Goal: Transaction & Acquisition: Purchase product/service

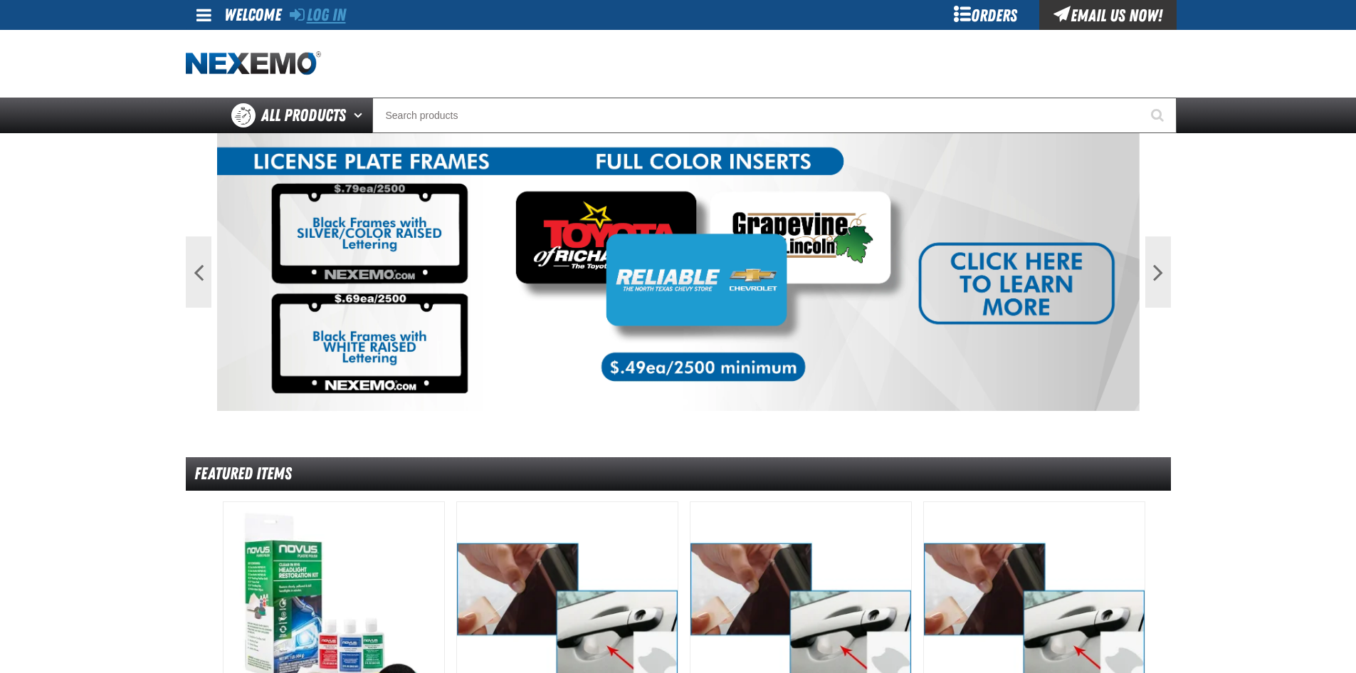
click at [305, 5] on link "Log In" at bounding box center [318, 15] width 56 height 20
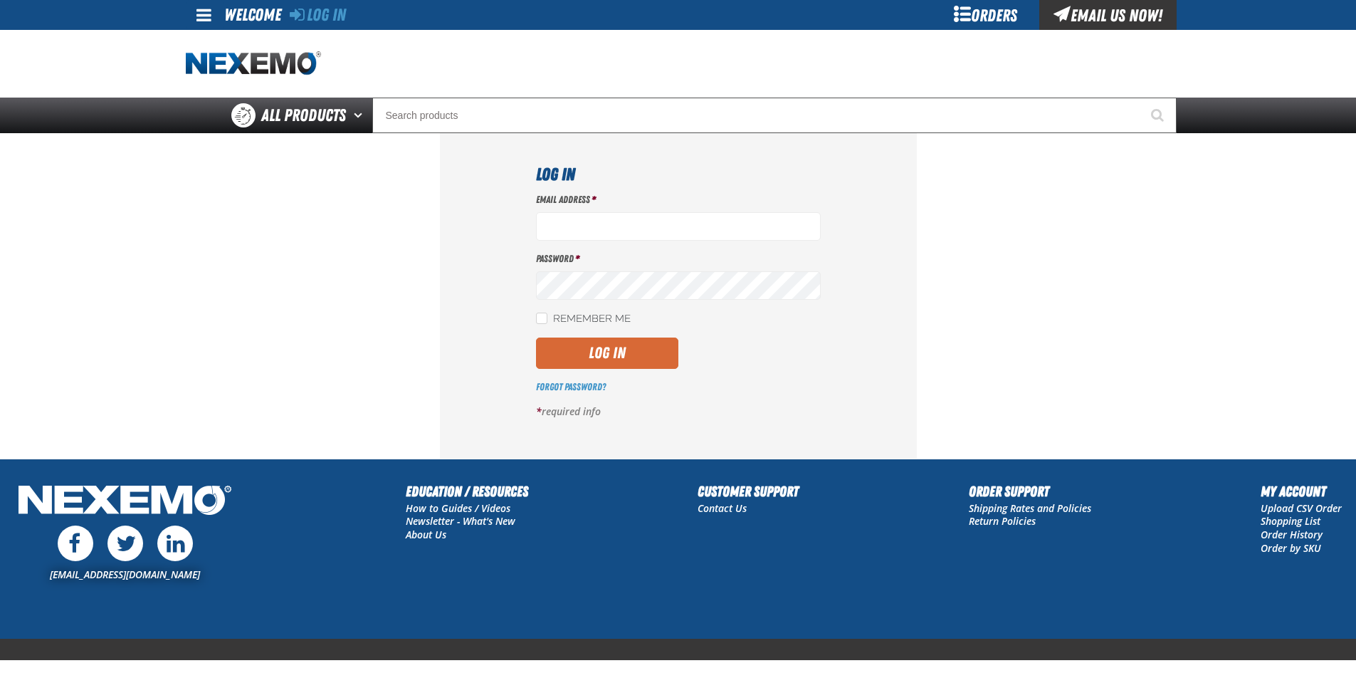
type input "ltucker03@vtaig.com"
click at [627, 365] on button "Log In" at bounding box center [607, 352] width 142 height 31
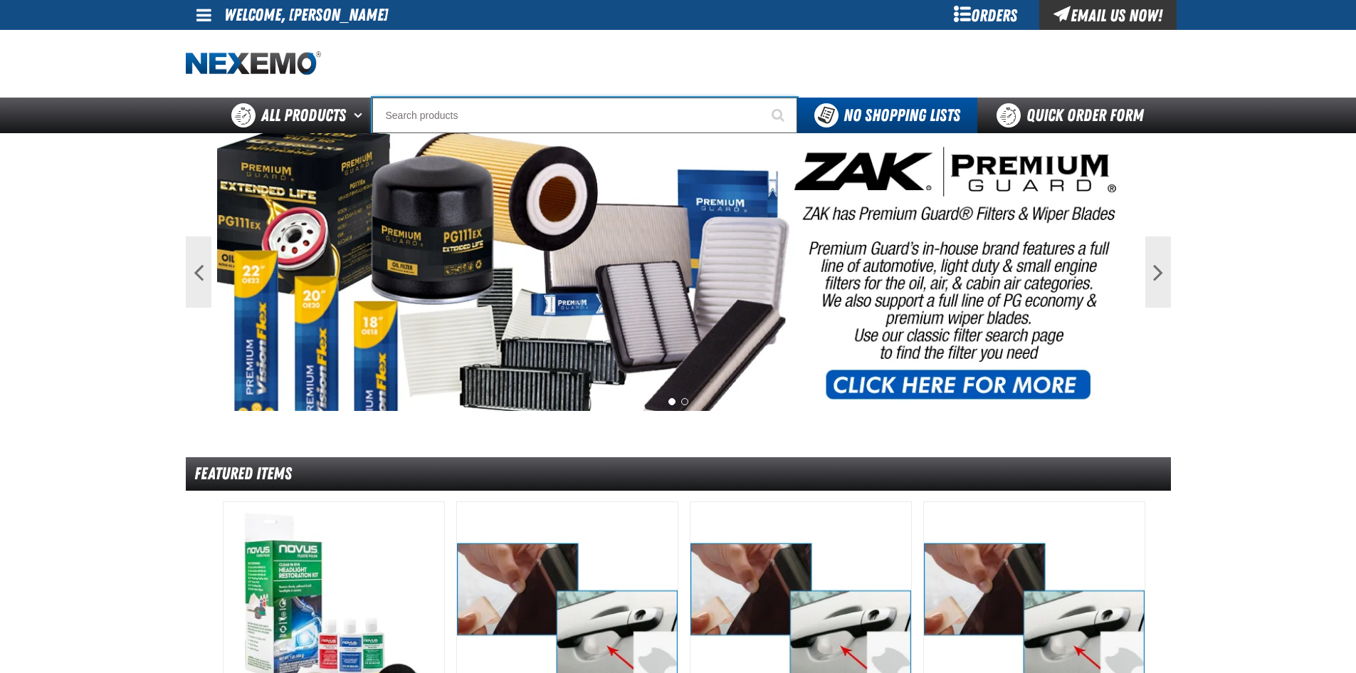
click at [503, 115] on input "Search" at bounding box center [584, 116] width 425 height 36
click at [552, 112] on input "Search" at bounding box center [584, 116] width 425 height 36
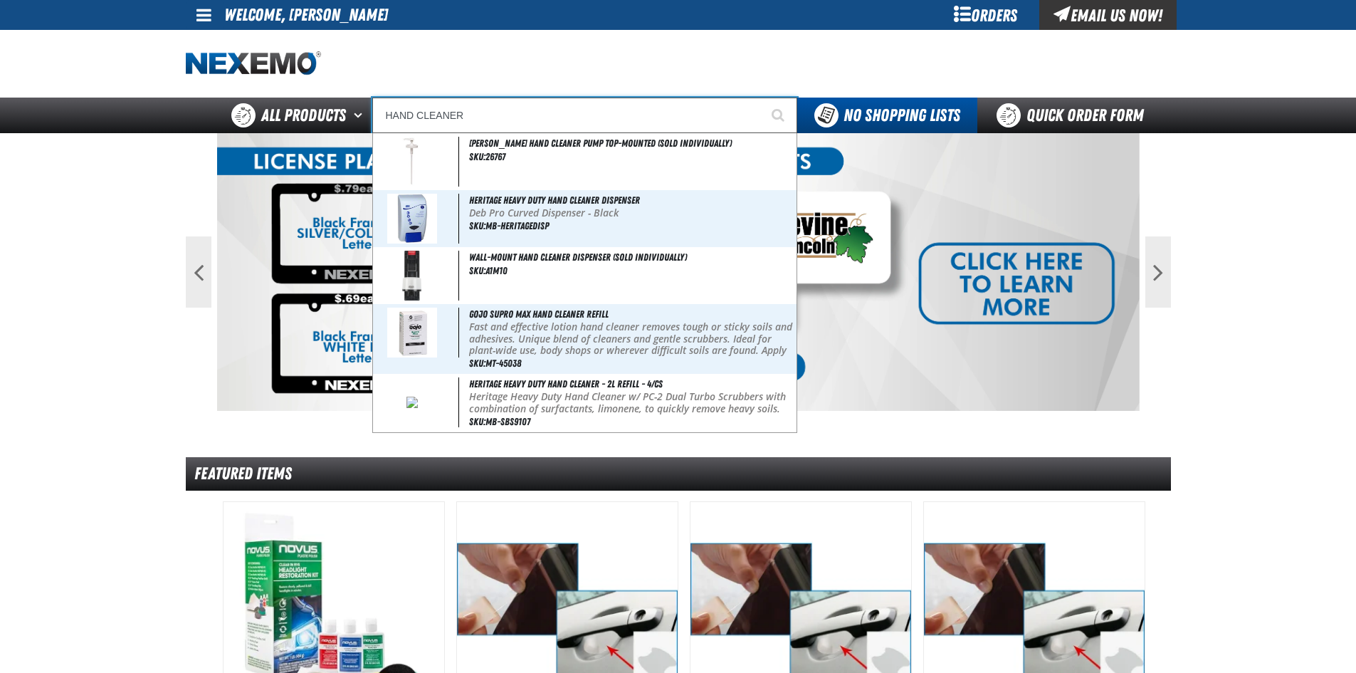
type input "HAND CLEANER"
click at [762, 98] on button "Start Searching" at bounding box center [780, 116] width 36 height 36
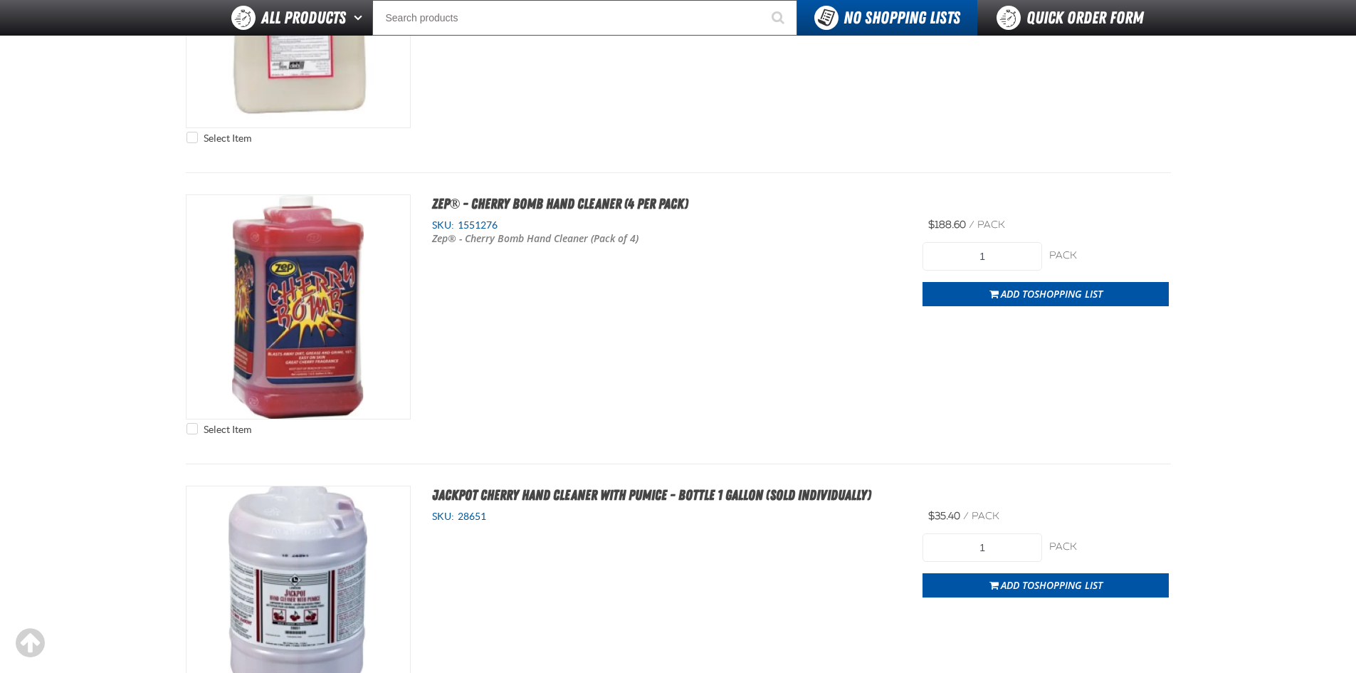
scroll to position [1495, 0]
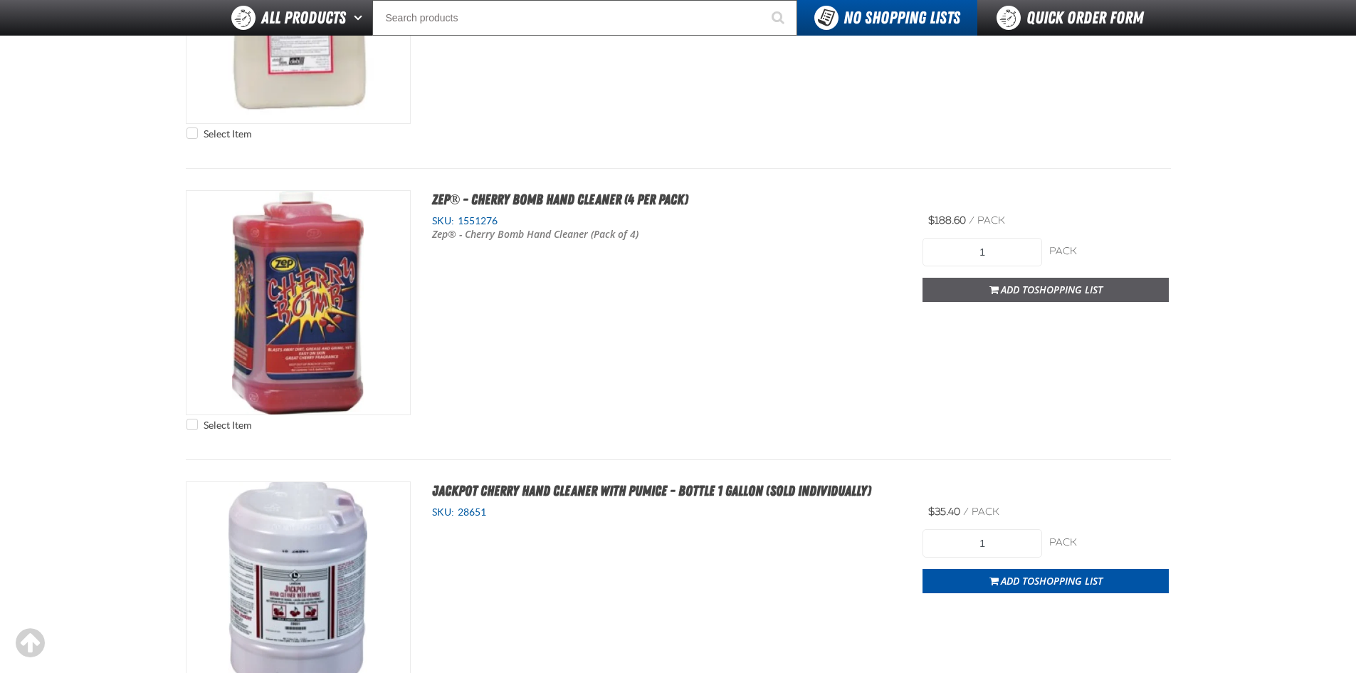
click at [1021, 292] on span "Add to Shopping List" at bounding box center [1052, 290] width 102 height 14
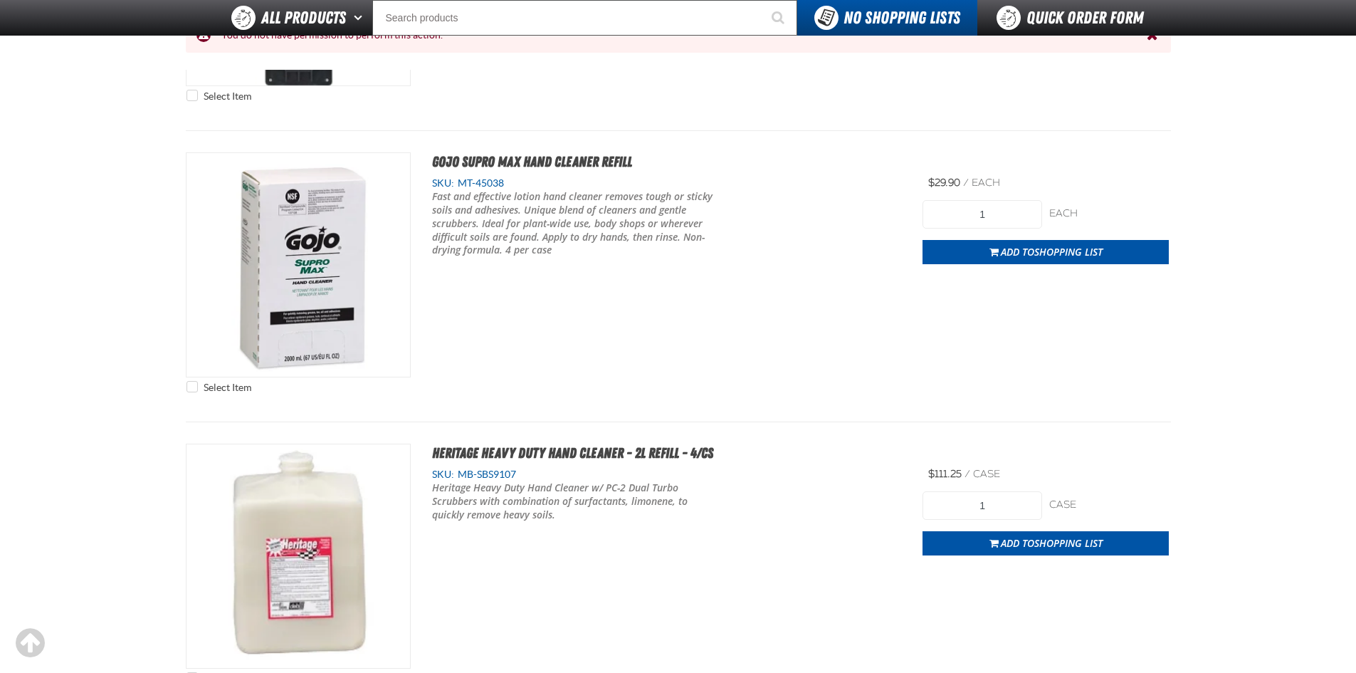
scroll to position [995, 0]
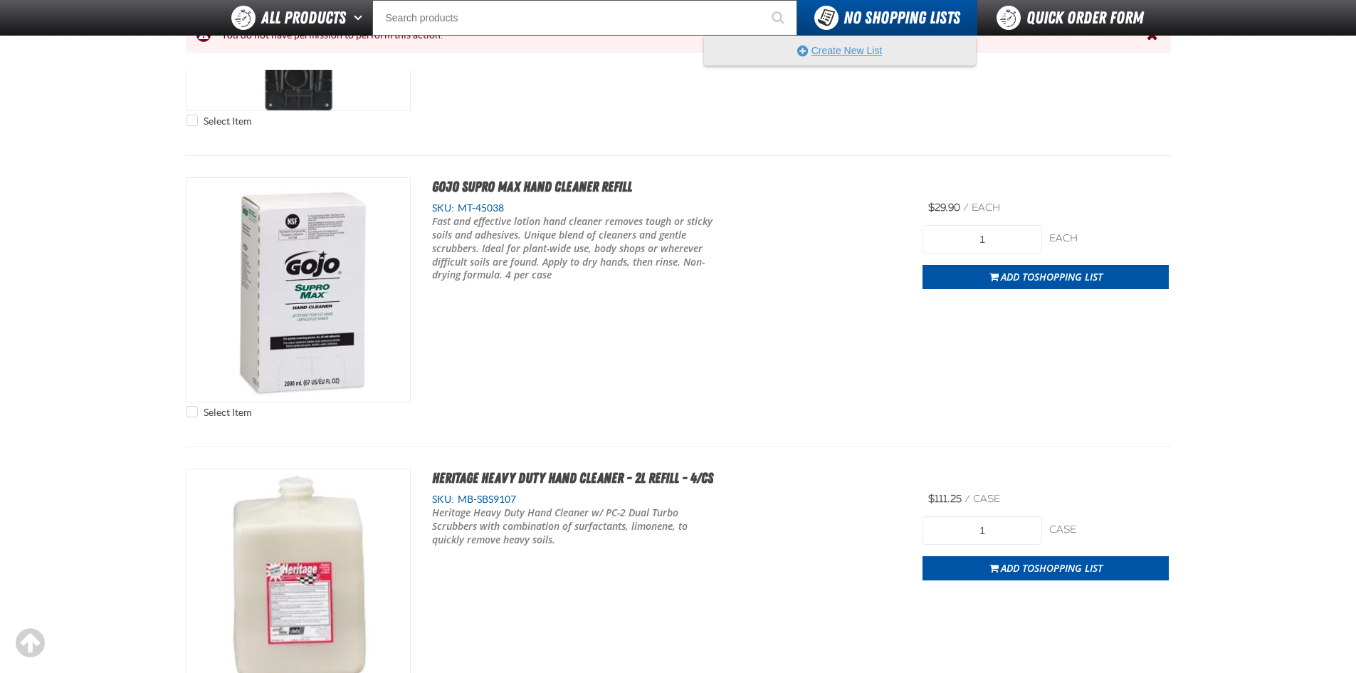
click at [856, 47] on button "Create New List" at bounding box center [840, 50] width 271 height 28
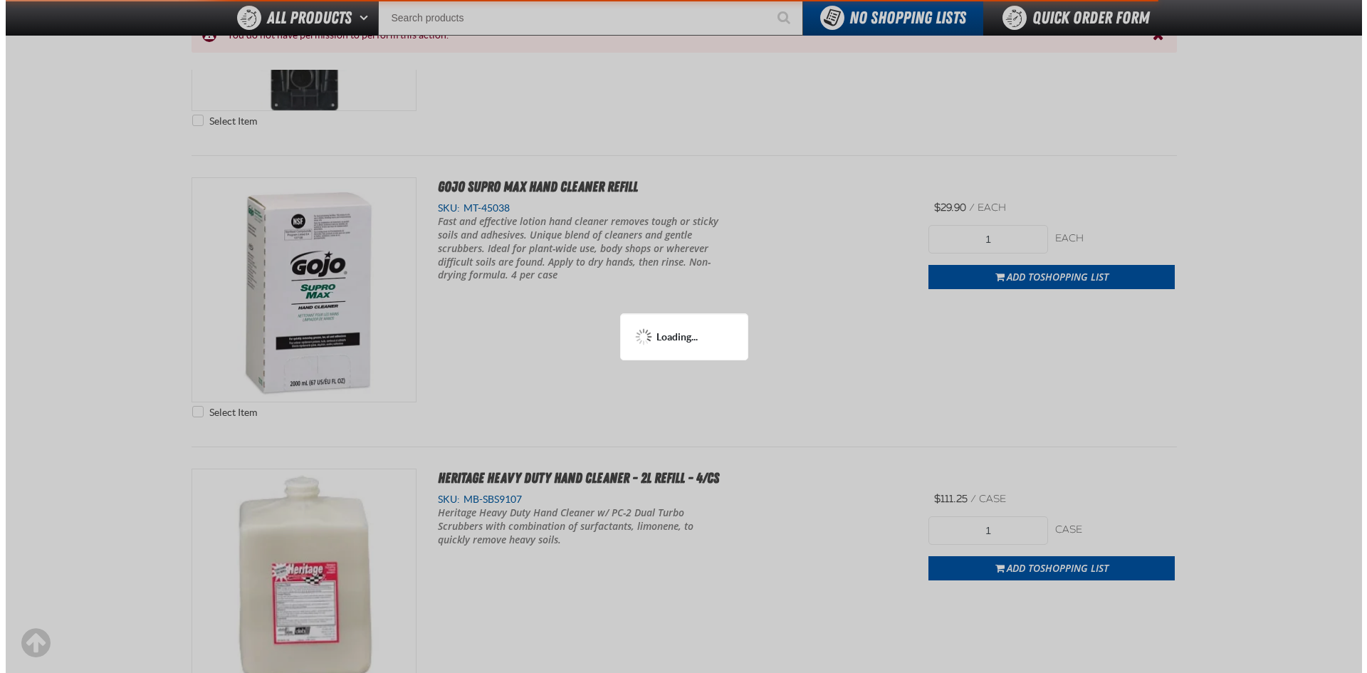
scroll to position [0, 0]
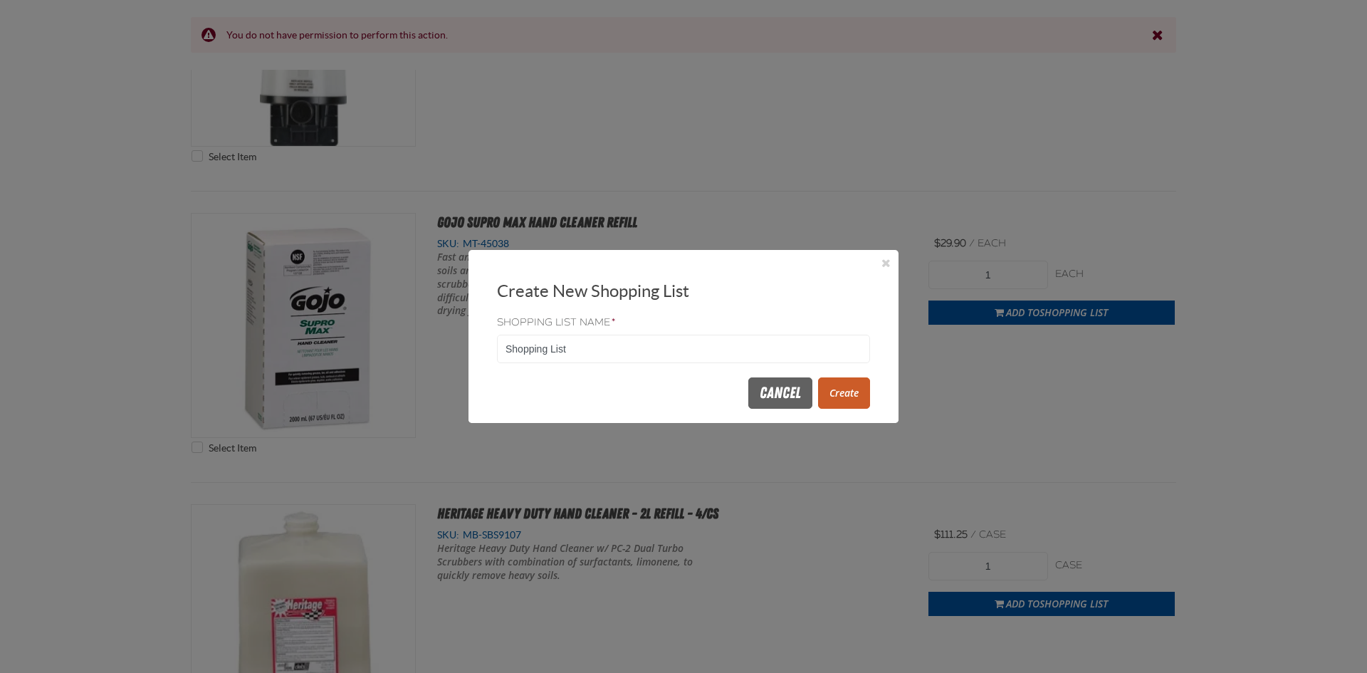
click at [840, 395] on button "Create" at bounding box center [844, 392] width 52 height 31
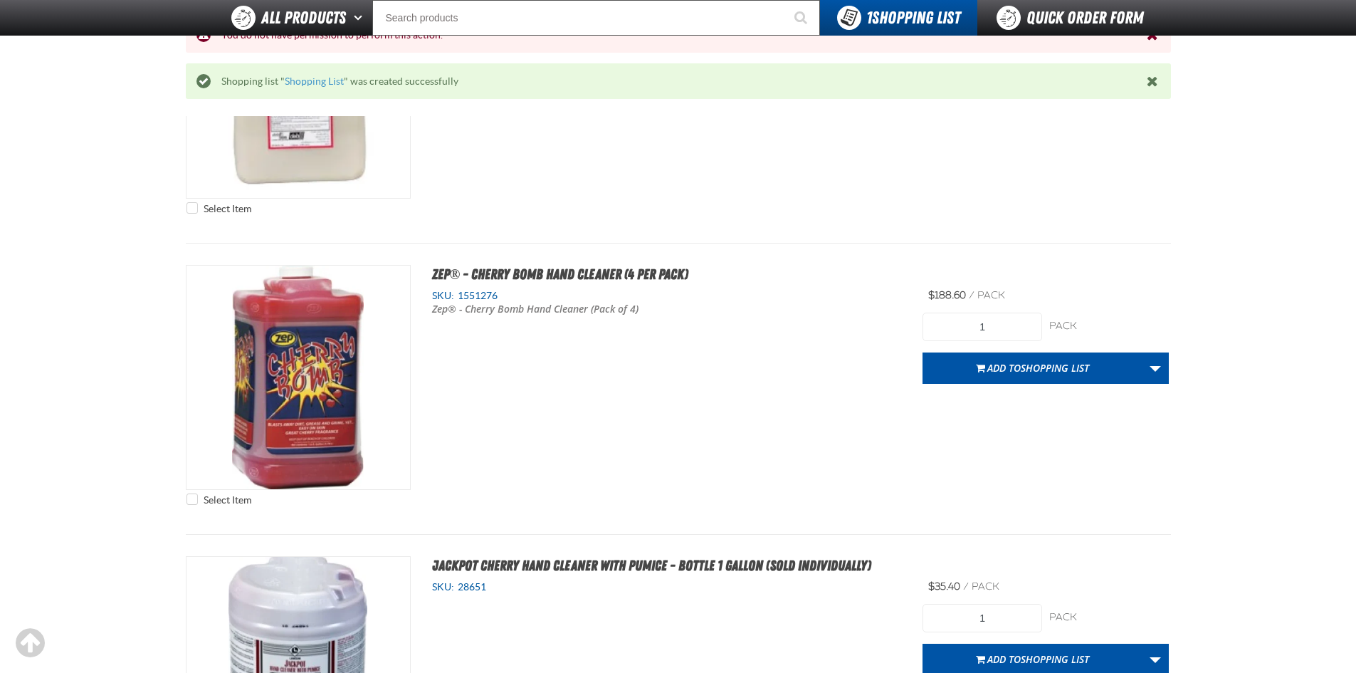
scroll to position [1494, 0]
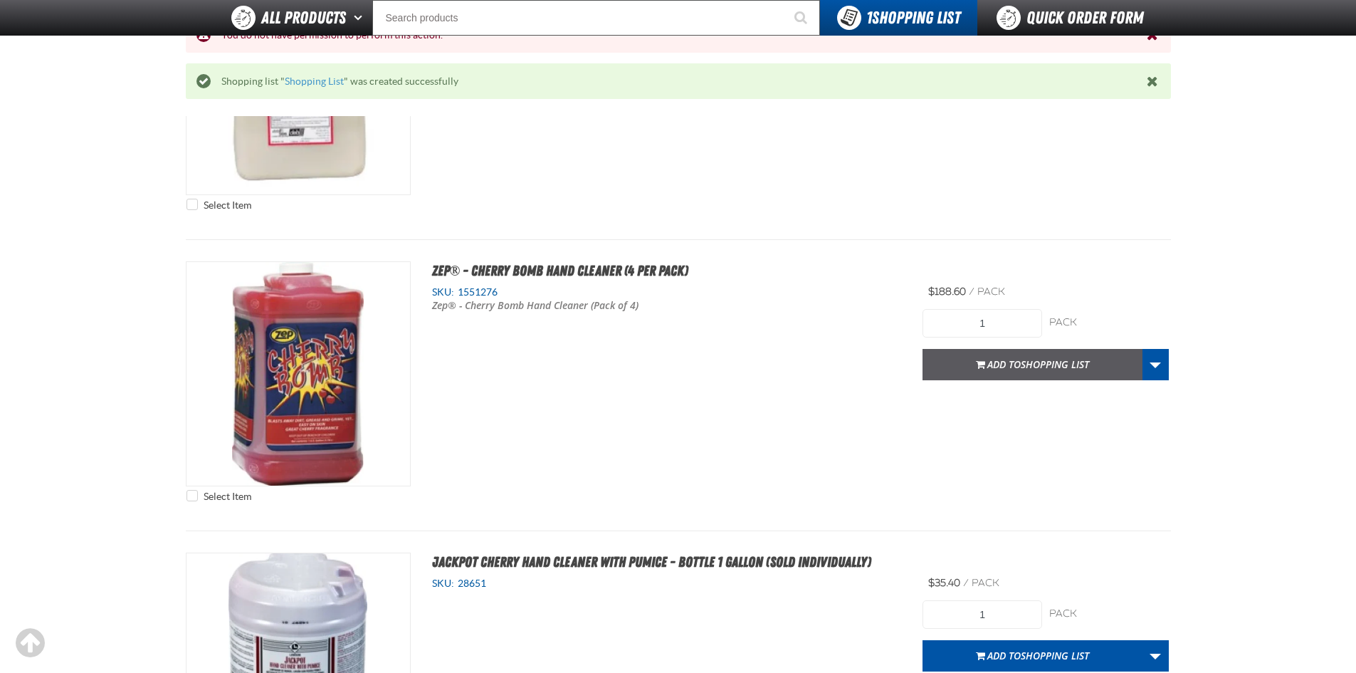
click at [1017, 369] on span "Add to Shopping List" at bounding box center [1038, 364] width 102 height 14
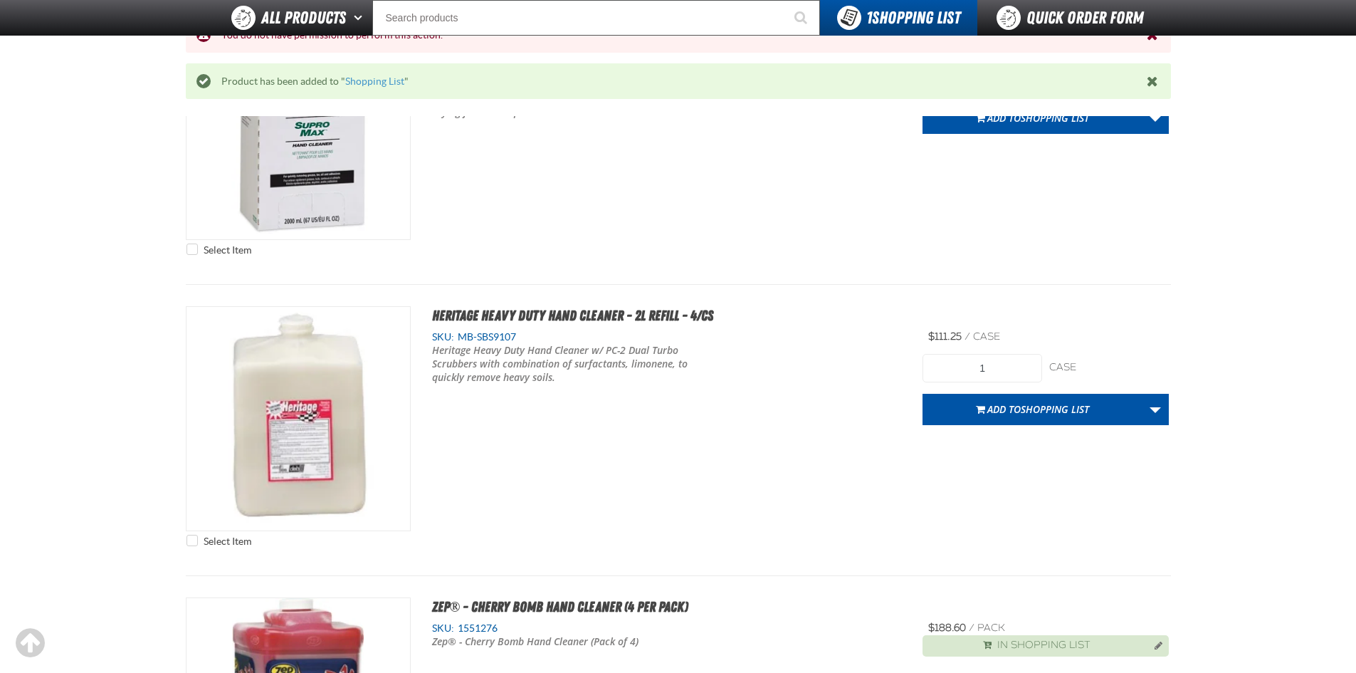
scroll to position [1138, 0]
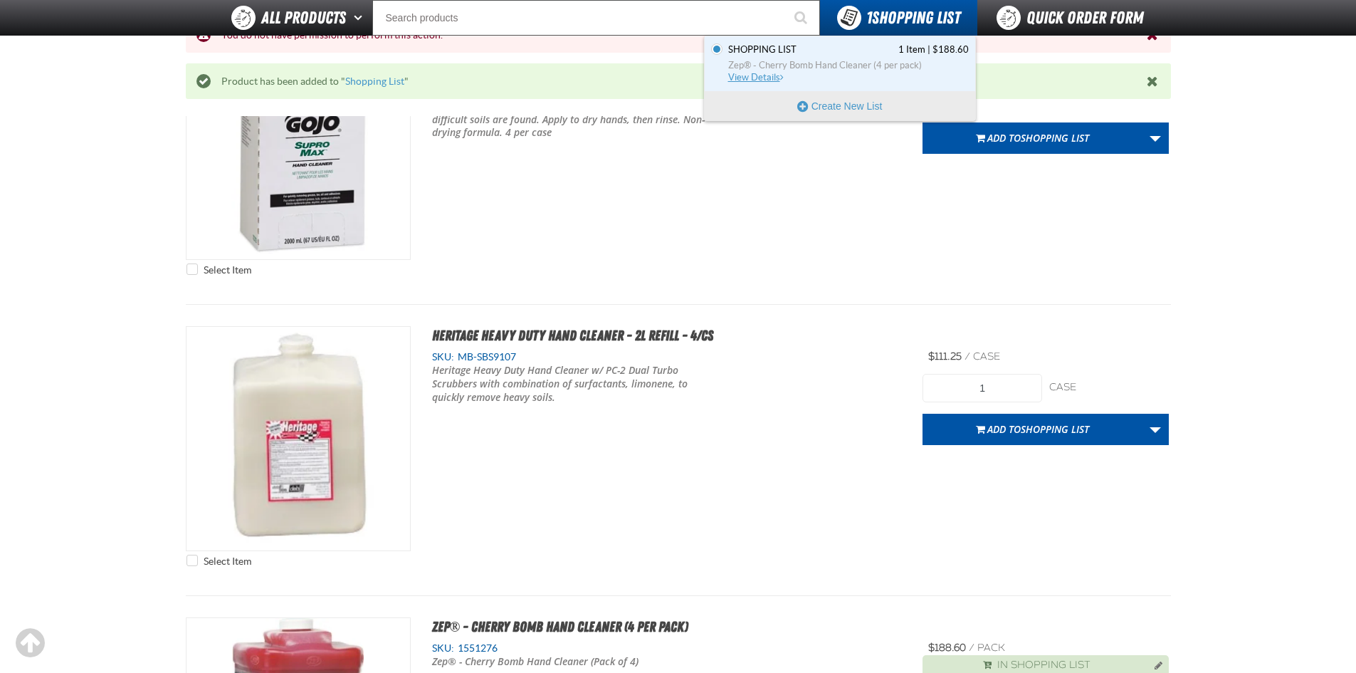
click at [865, 68] on span "Zep® - Cherry Bomb Hand Cleaner (4 per pack)" at bounding box center [848, 65] width 241 height 13
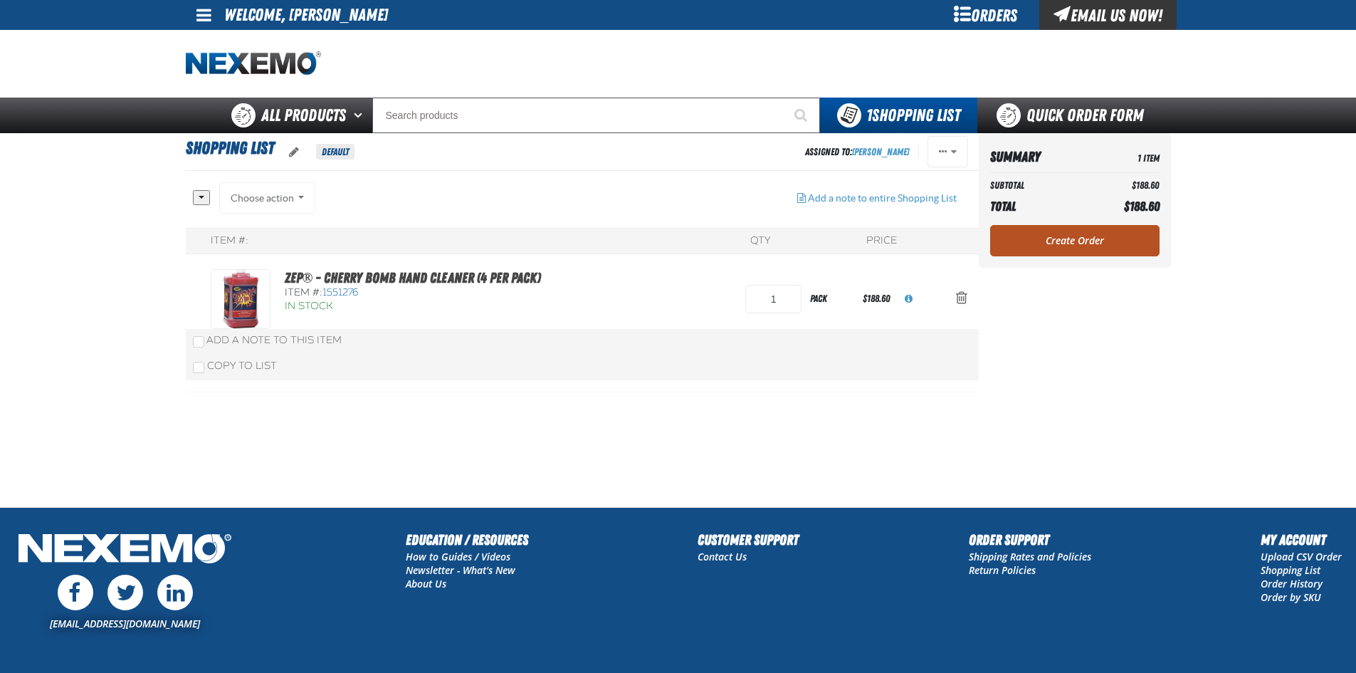
click at [1060, 239] on link "Create Order" at bounding box center [1074, 240] width 169 height 31
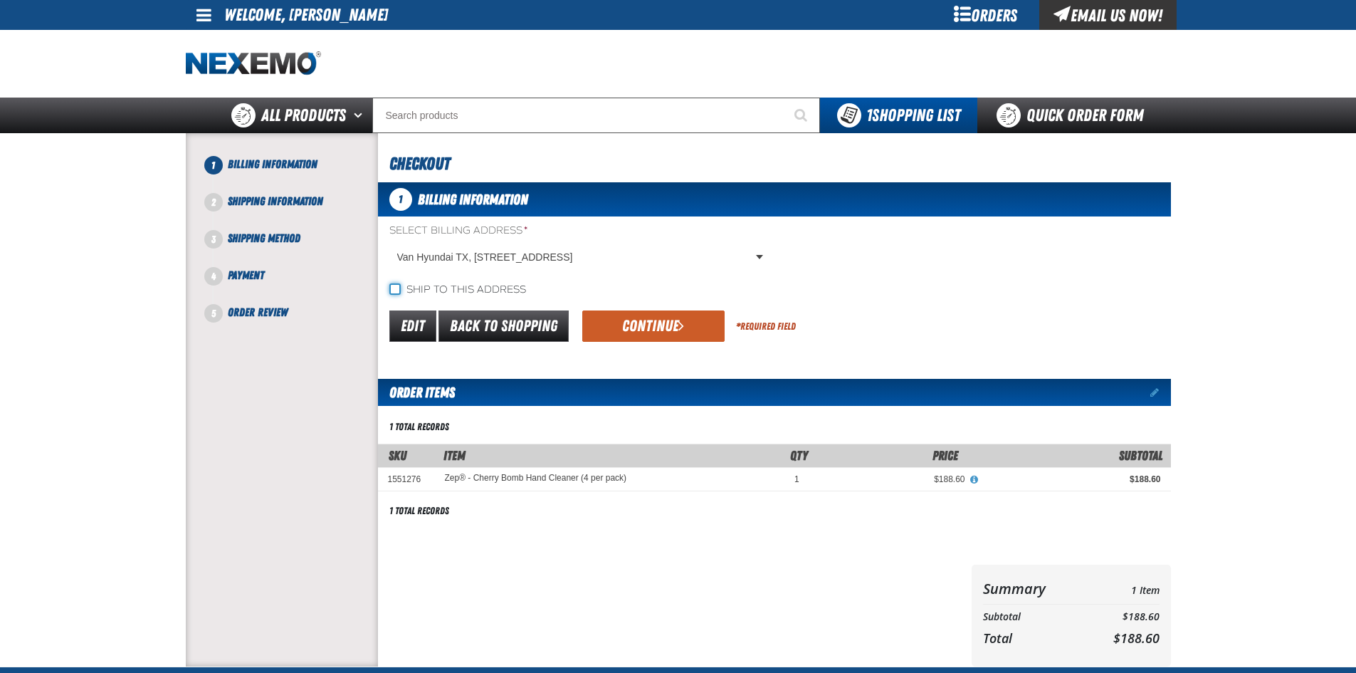
click at [389, 290] on input "Ship to this address" at bounding box center [394, 288] width 11 height 11
checkbox input "true"
click at [678, 330] on span "submit" at bounding box center [681, 326] width 6 height 16
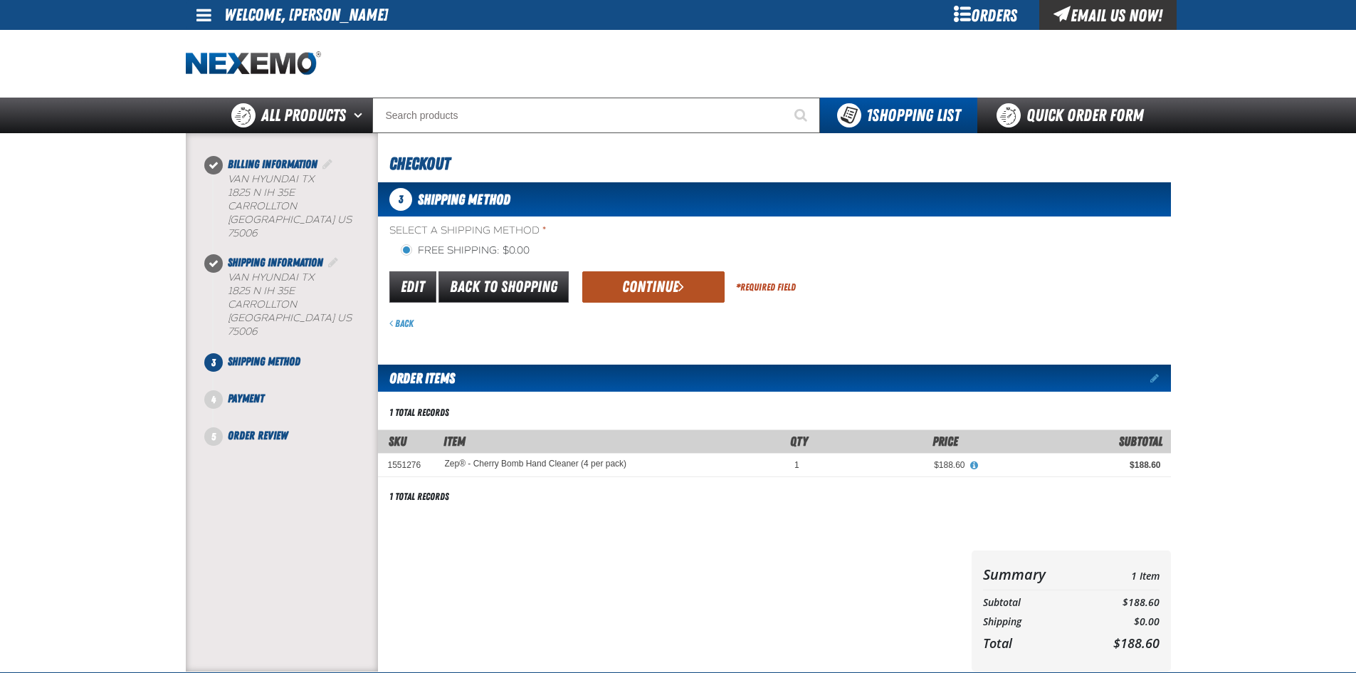
click at [652, 288] on button "Continue" at bounding box center [653, 286] width 142 height 31
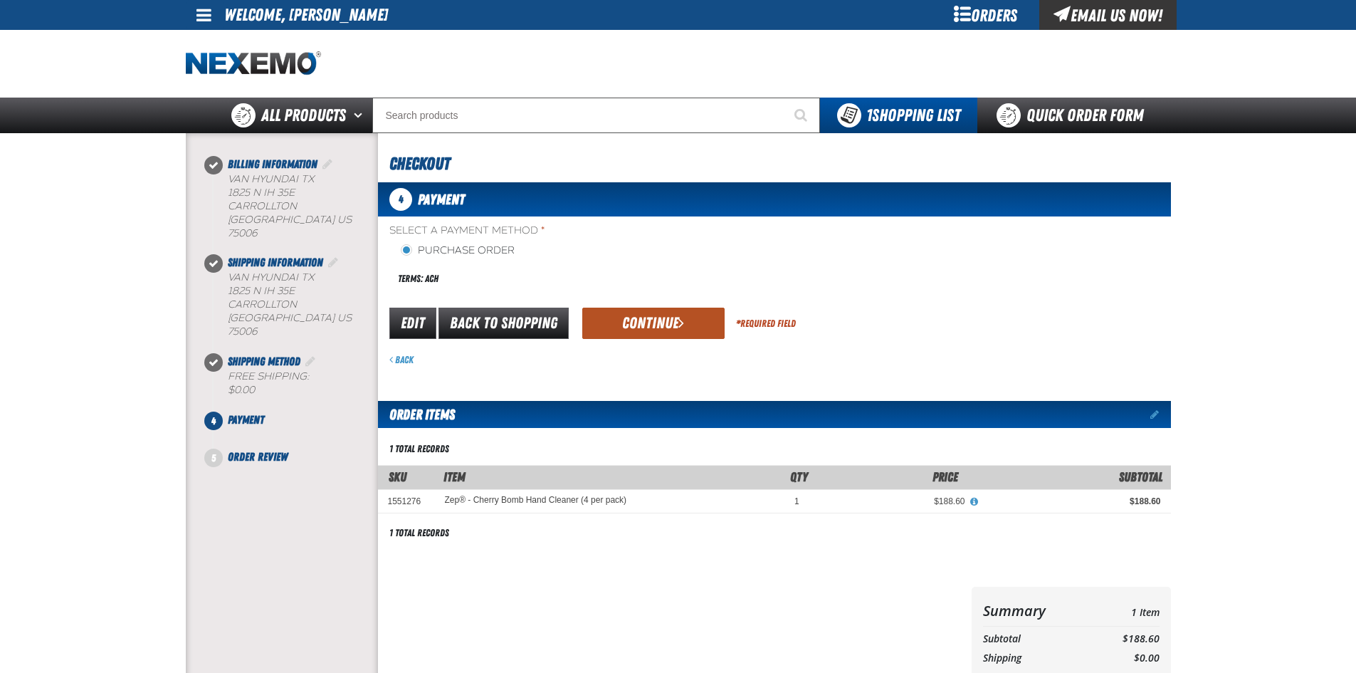
click at [646, 320] on button "Continue" at bounding box center [653, 323] width 142 height 31
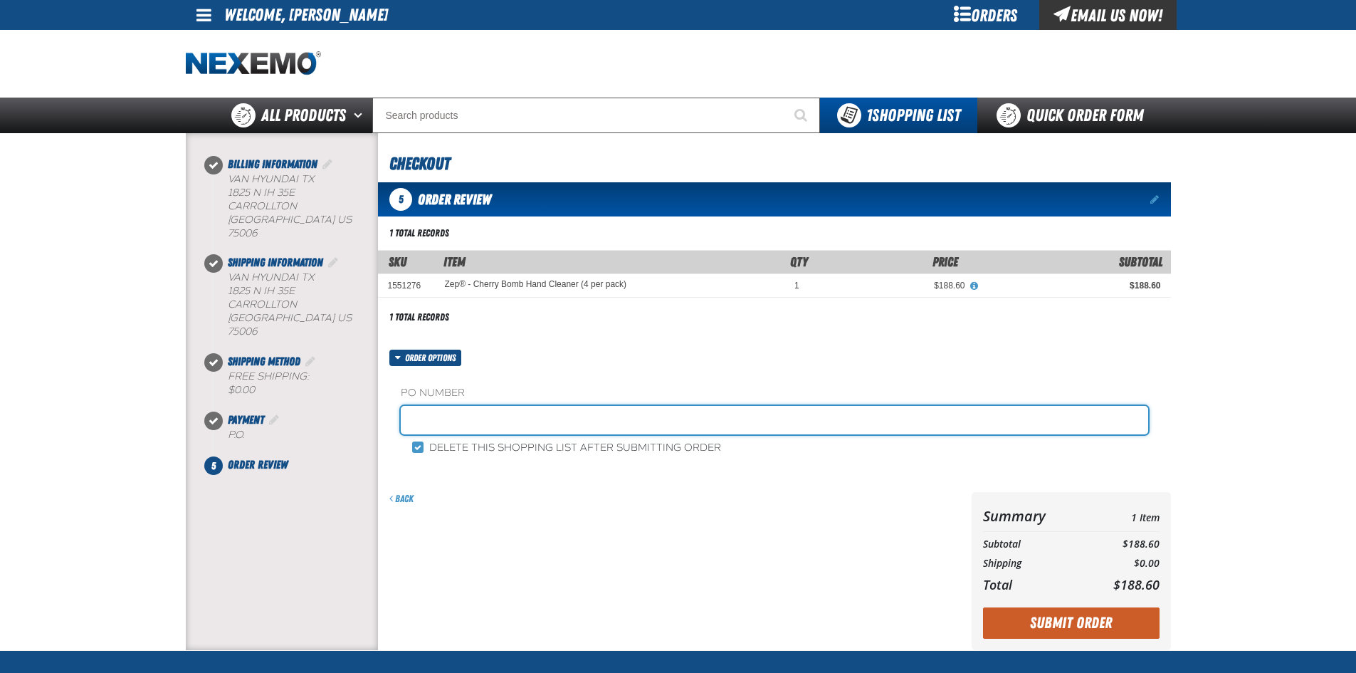
click at [479, 412] on input "text" at bounding box center [775, 420] width 748 height 28
type input "88905-1"
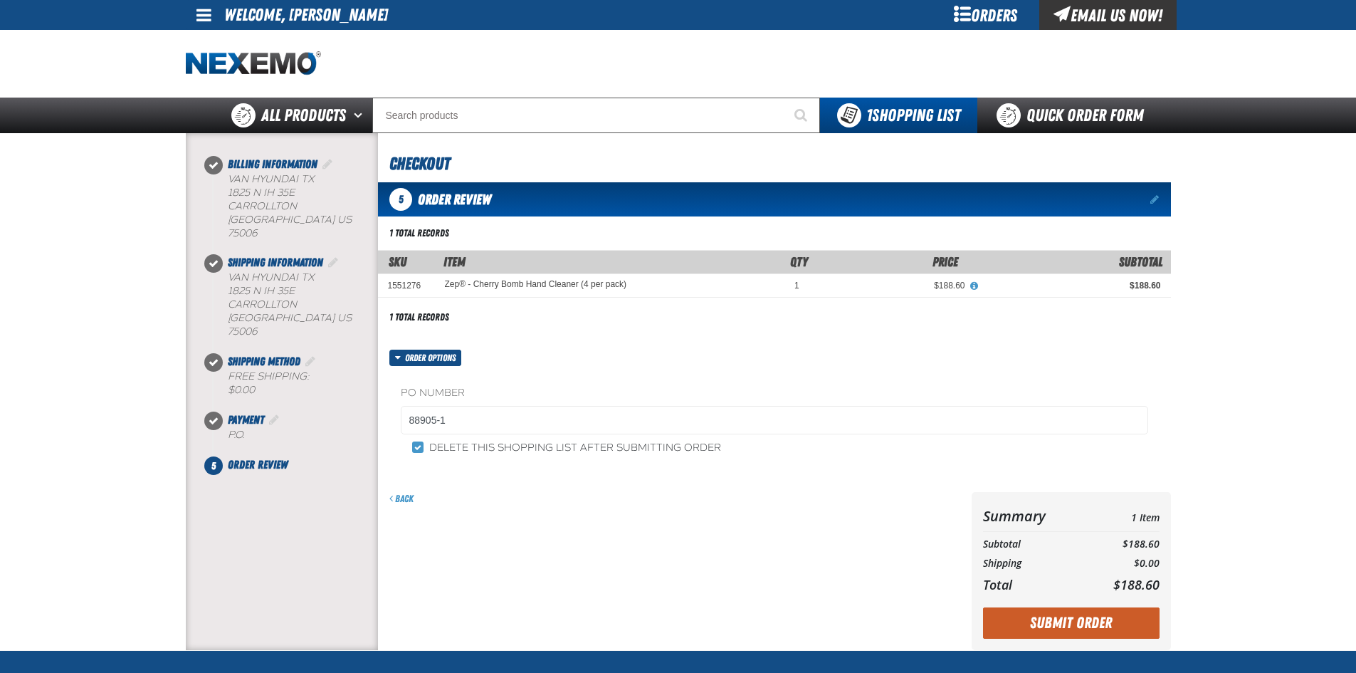
click at [746, 539] on div "Back" at bounding box center [672, 571] width 588 height 158
click at [1081, 615] on button "Submit Order" at bounding box center [1071, 622] width 177 height 31
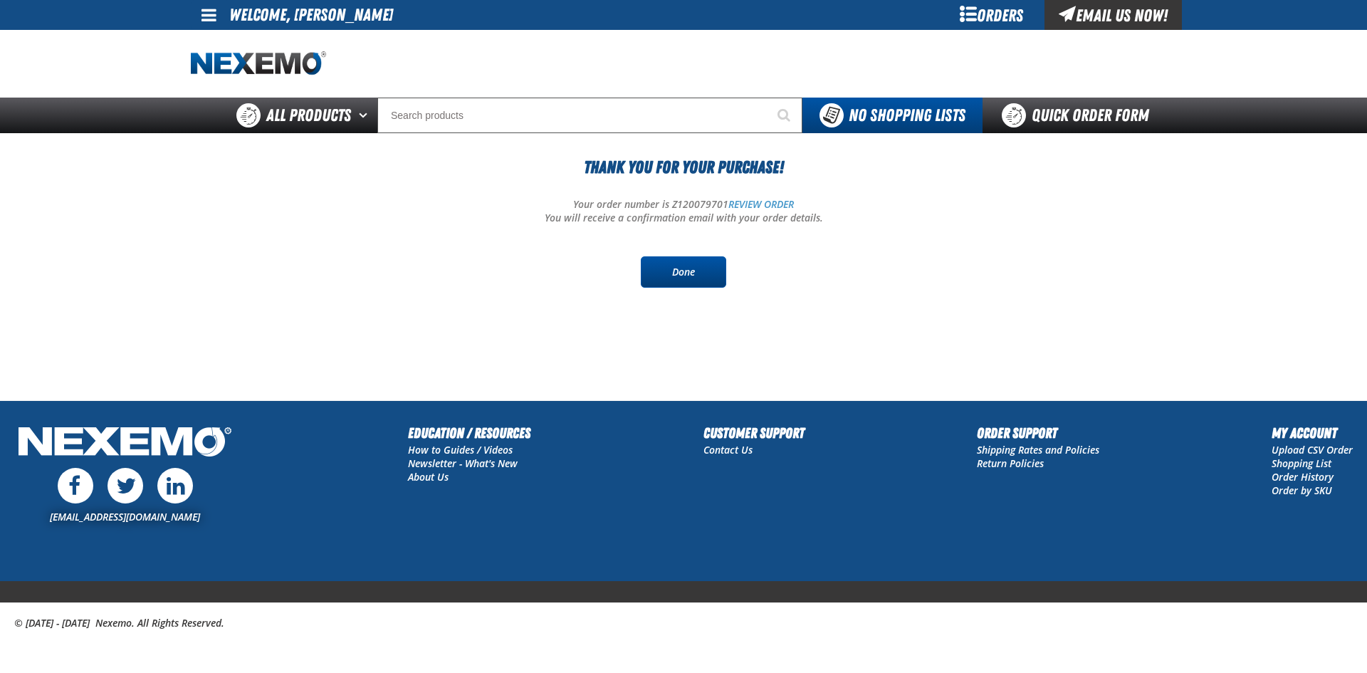
click at [704, 282] on link "Done" at bounding box center [683, 271] width 85 height 31
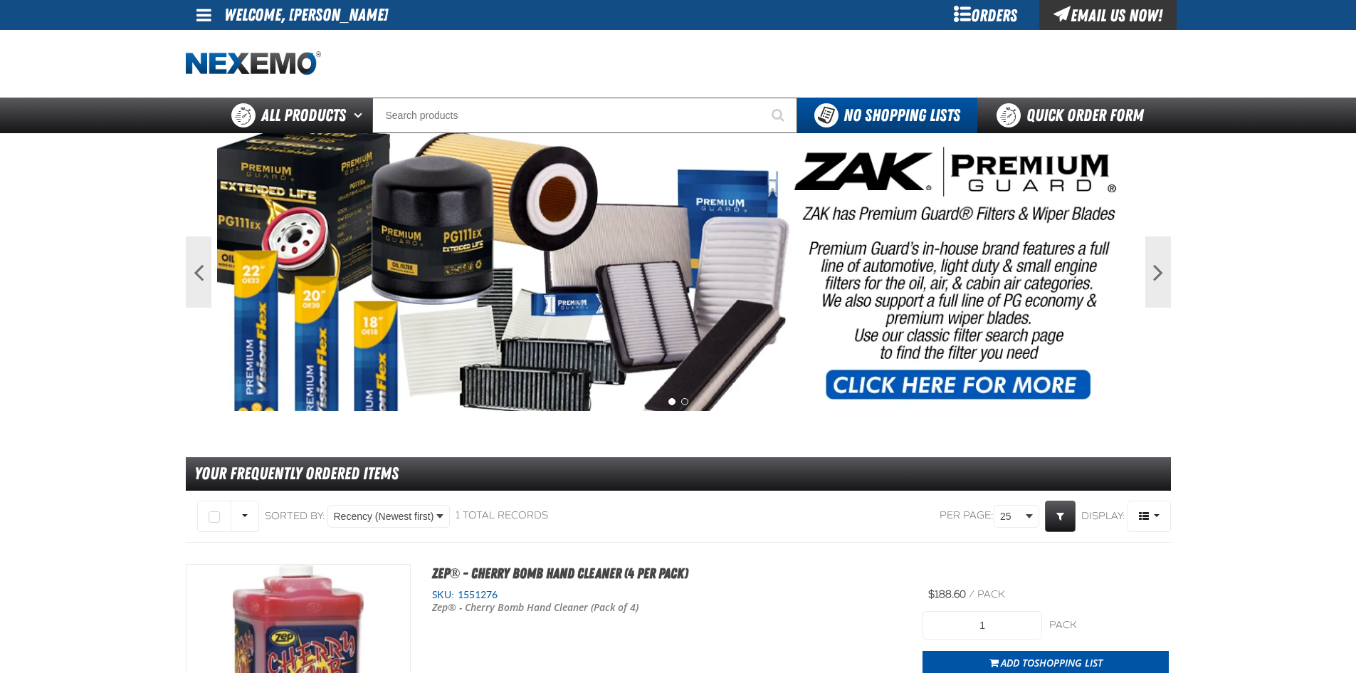
click at [203, 13] on span at bounding box center [204, 14] width 15 height 17
click at [226, 43] on link "My Account My Account" at bounding box center [223, 43] width 63 height 14
